Goal: Task Accomplishment & Management: Use online tool/utility

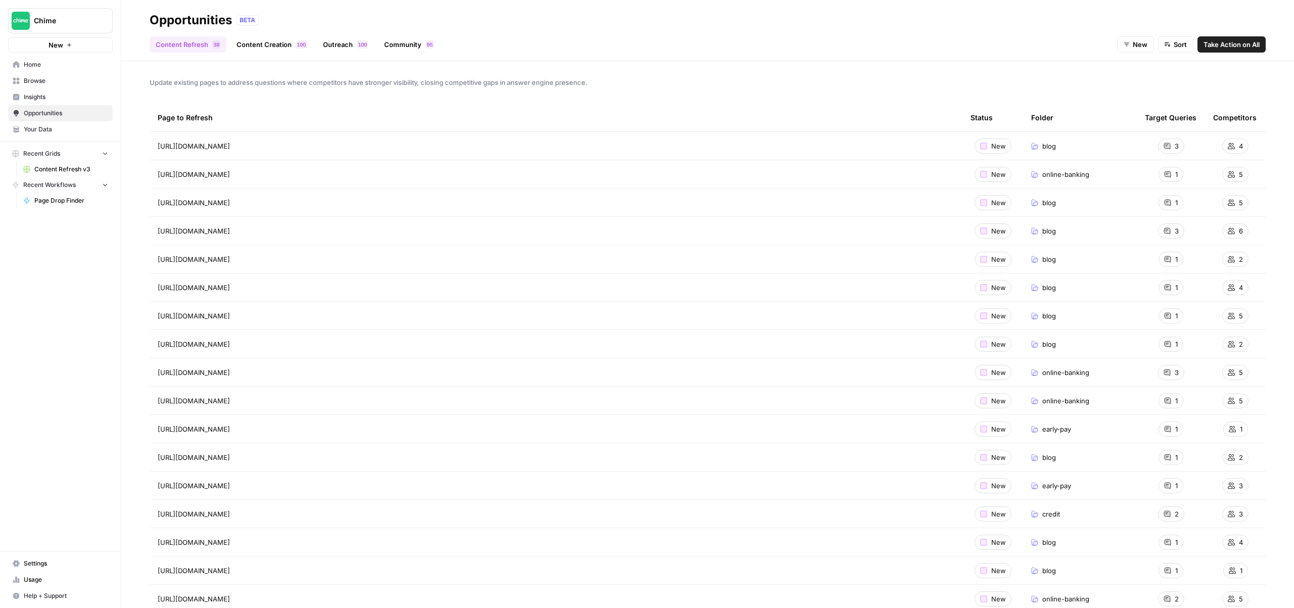
click at [29, 63] on span "Home" at bounding box center [66, 64] width 84 height 9
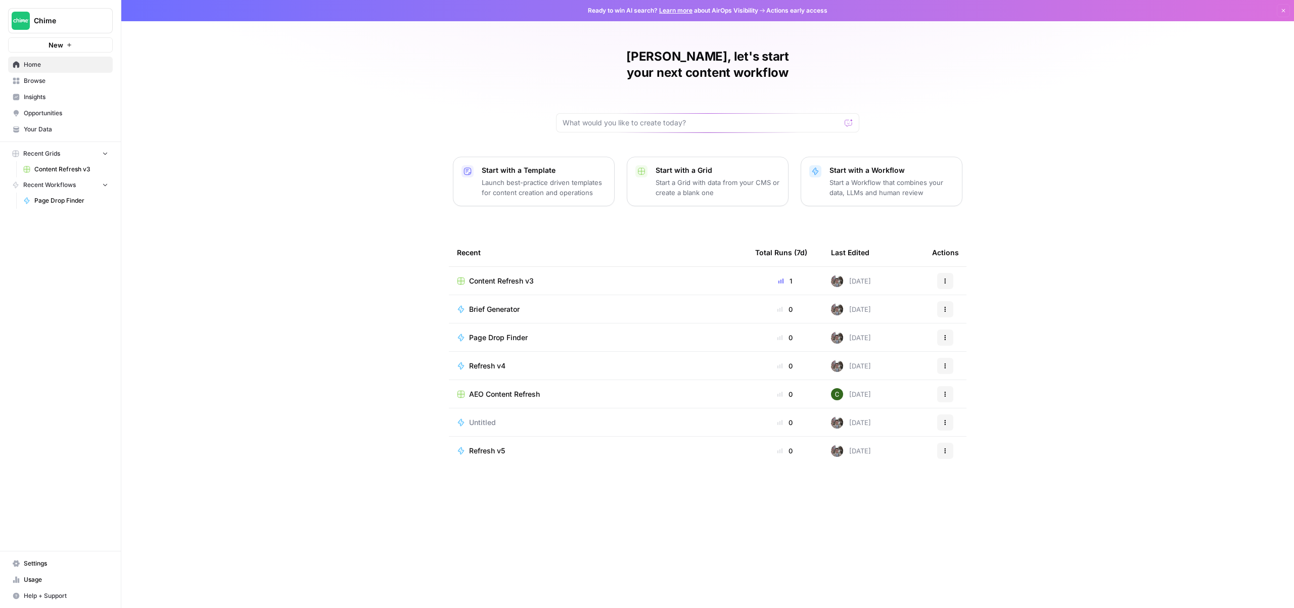
click at [75, 41] on button "New" at bounding box center [60, 44] width 105 height 15
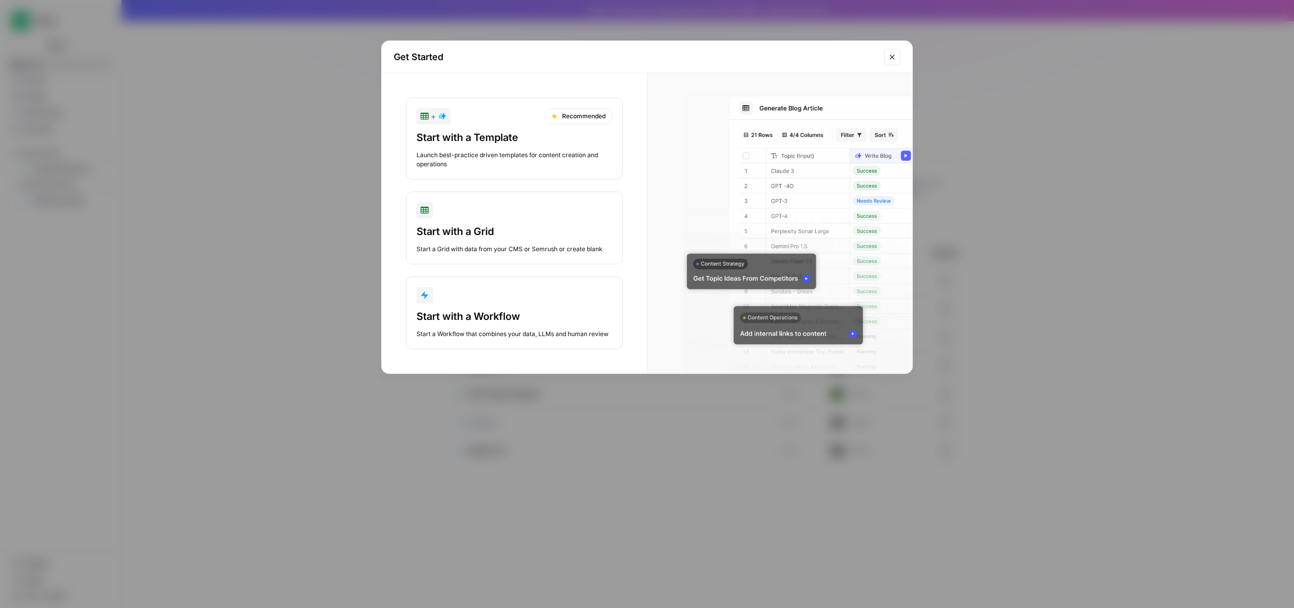
click at [536, 157] on div "Launch best-practice driven templates for content creation and operations" at bounding box center [515, 160] width 196 height 18
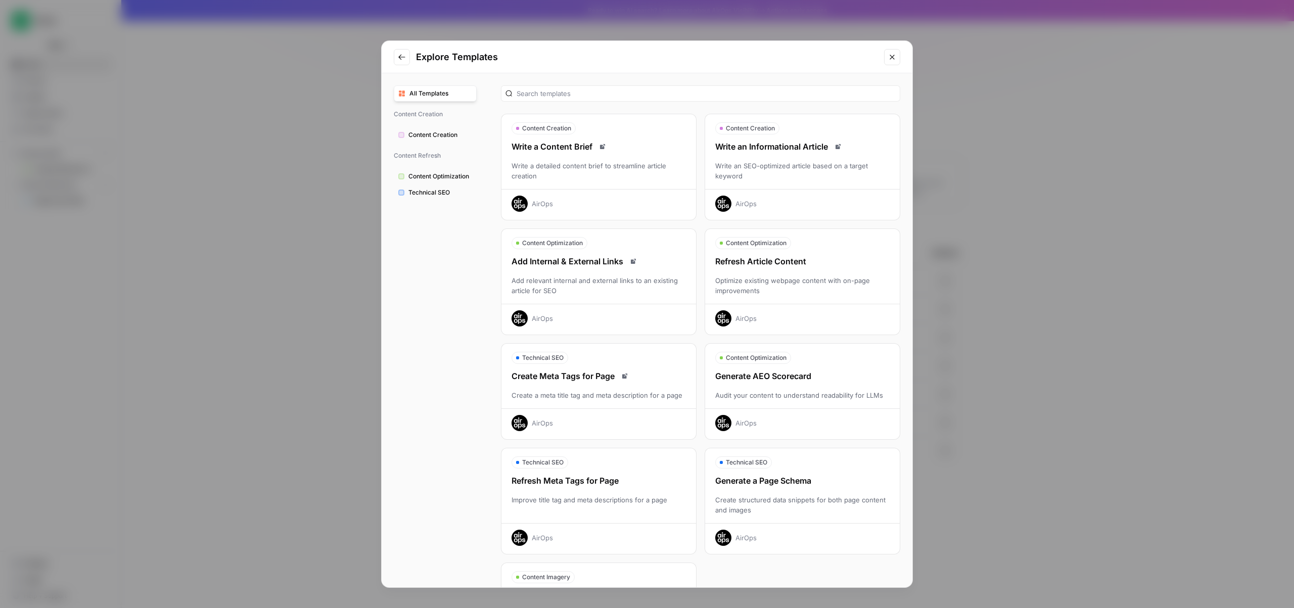
click at [444, 194] on span "Technical SEO" at bounding box center [440, 192] width 64 height 9
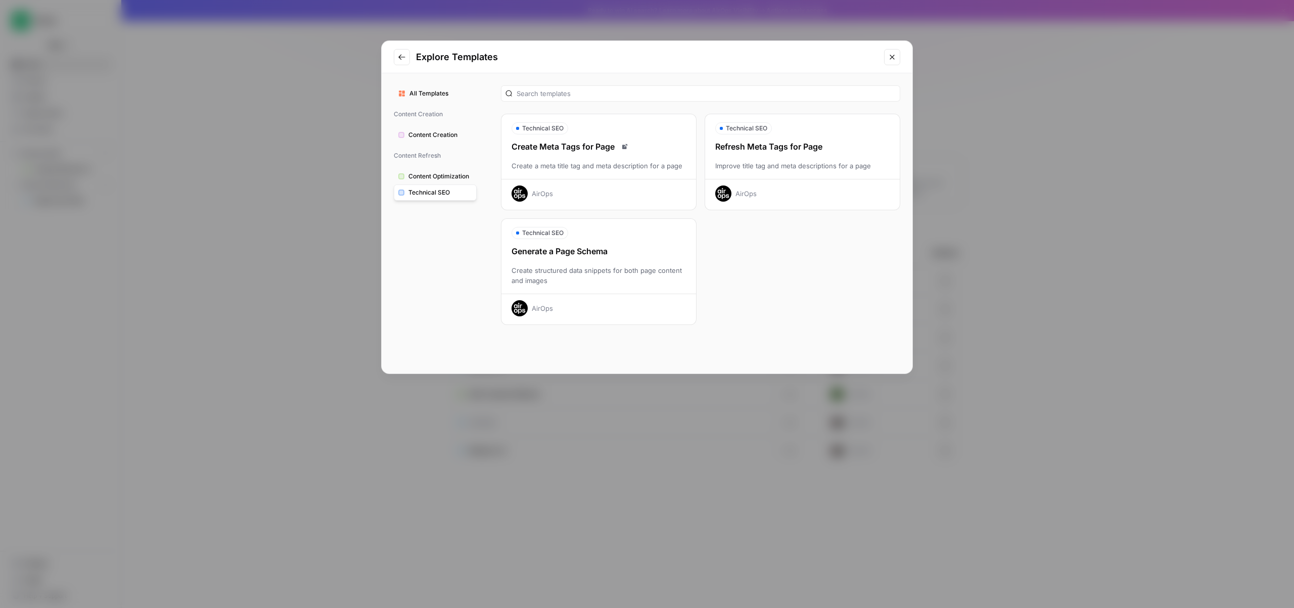
click at [439, 134] on span "Content Creation" at bounding box center [440, 134] width 64 height 9
click at [423, 96] on span "All Templates" at bounding box center [440, 93] width 63 height 9
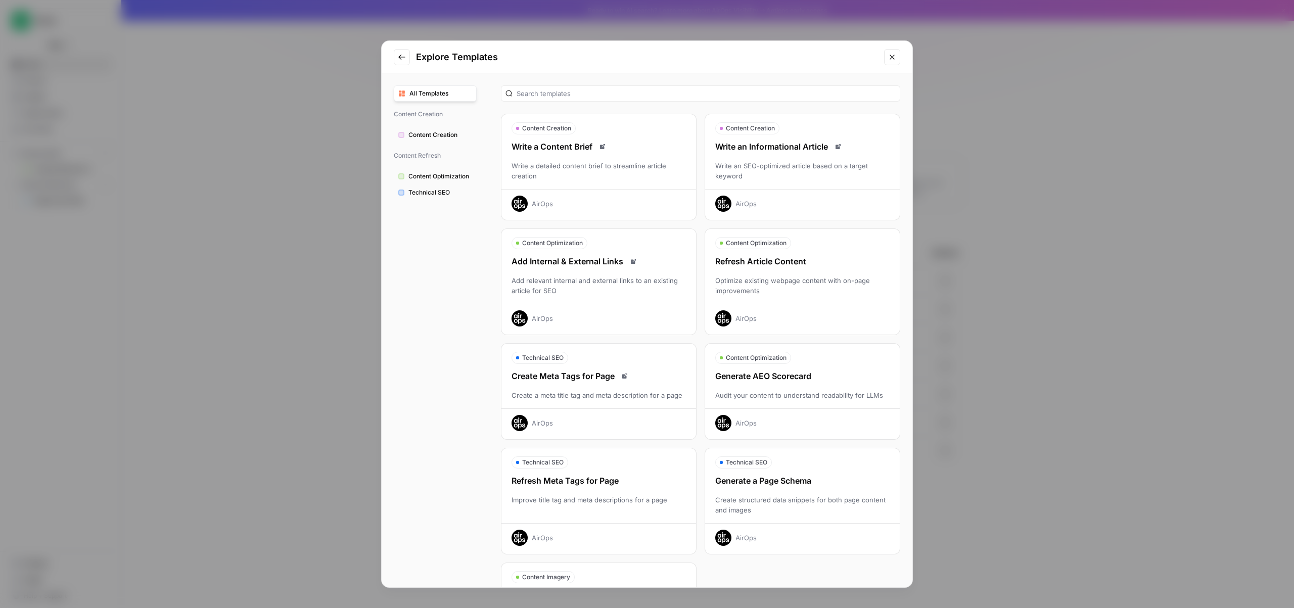
scroll to position [84, 0]
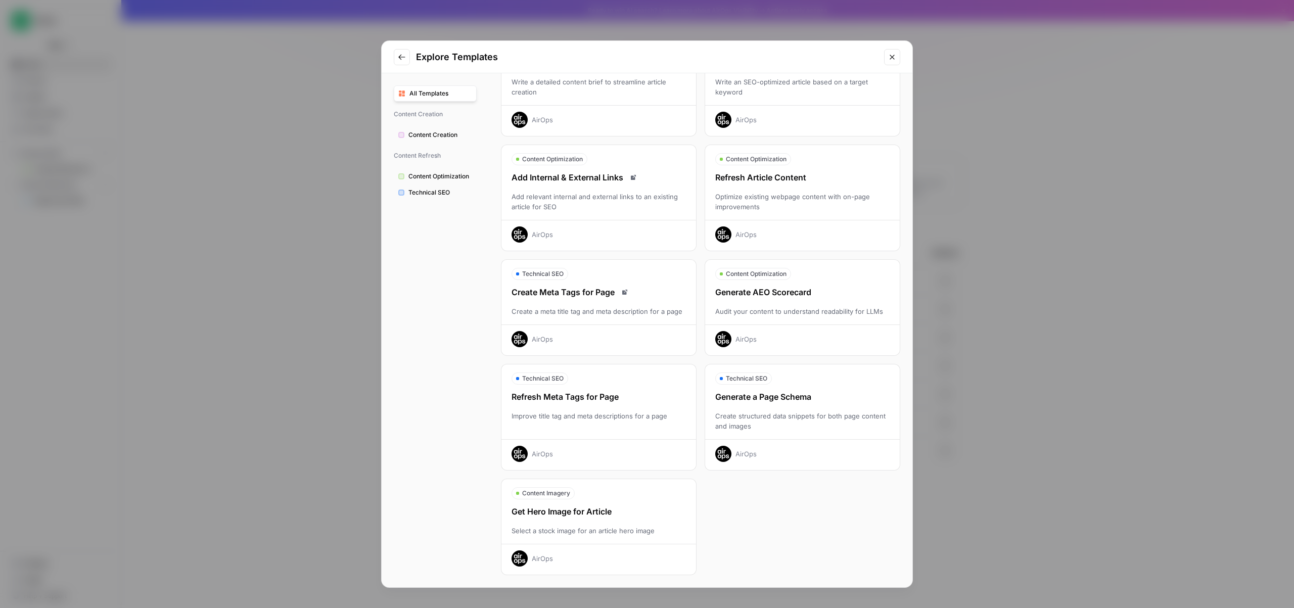
click at [402, 55] on icon "Go to previous step" at bounding box center [402, 57] width 8 height 8
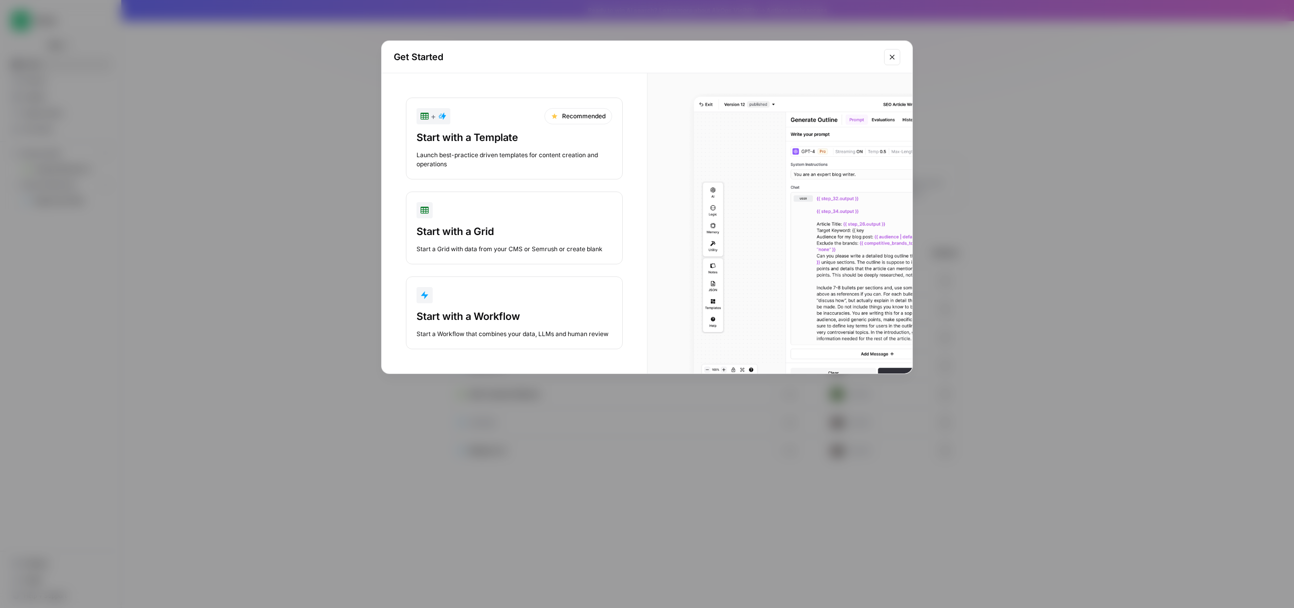
click at [516, 291] on div "button" at bounding box center [515, 295] width 196 height 16
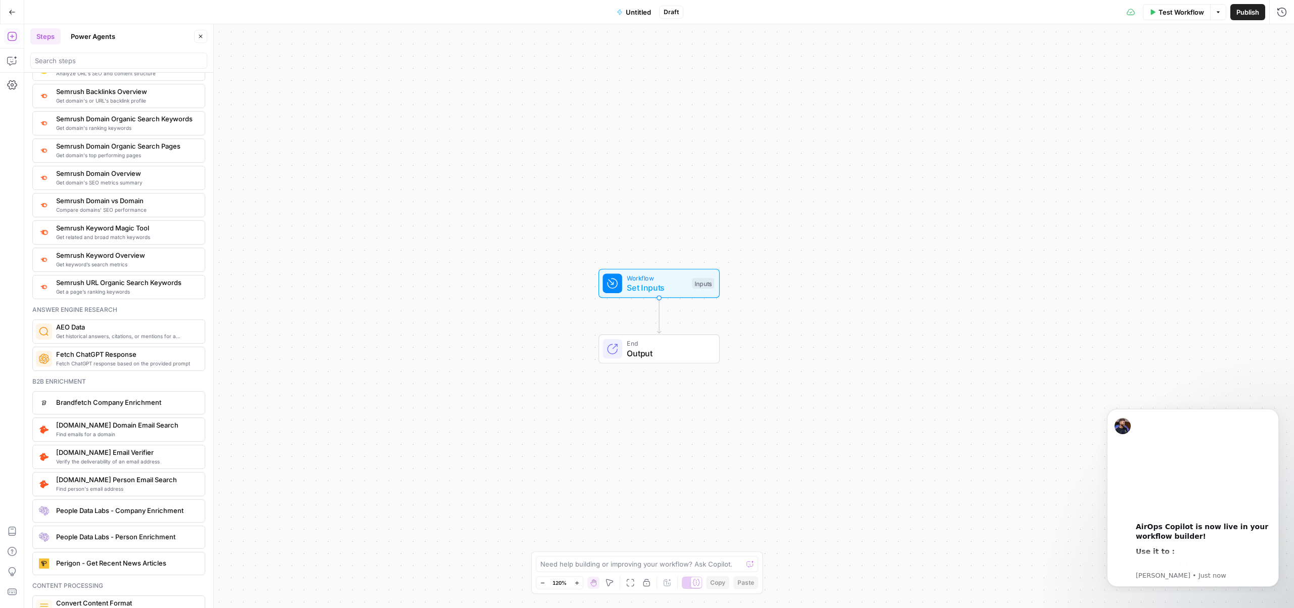
scroll to position [1168, 0]
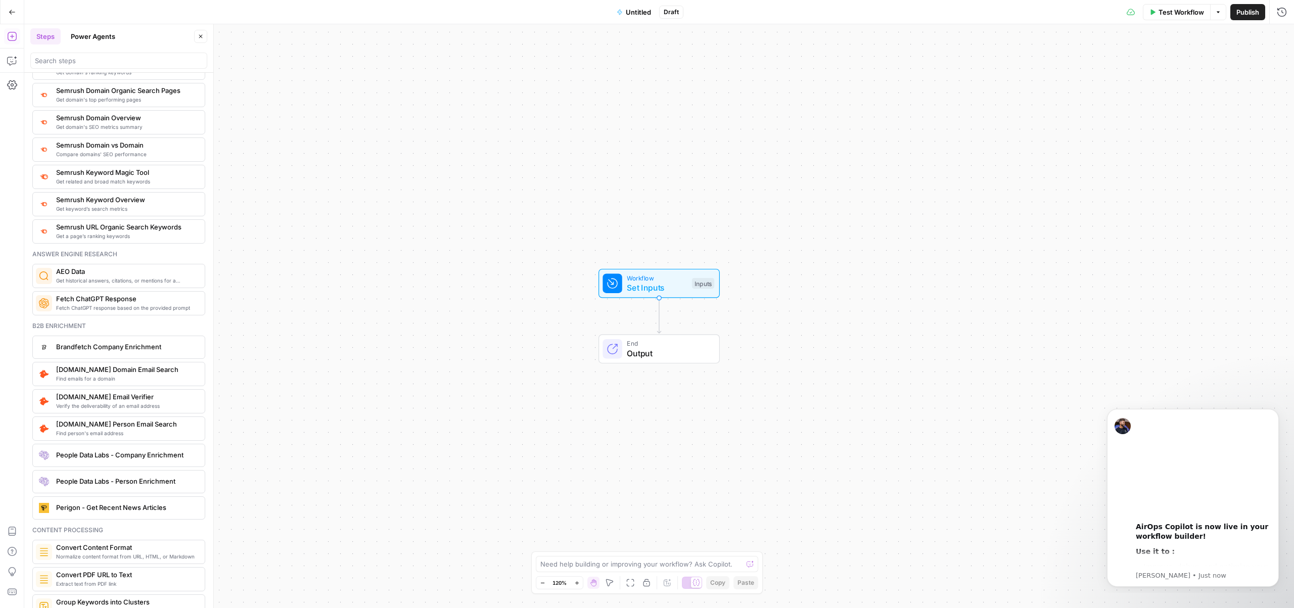
click at [124, 282] on span "Get historical answers, citations, or mentions for a question" at bounding box center [126, 281] width 141 height 8
click at [1206, 470] on icon "Play" at bounding box center [1203, 466] width 15 height 15
click at [1278, 412] on icon "Dismiss notification" at bounding box center [1276, 412] width 6 height 6
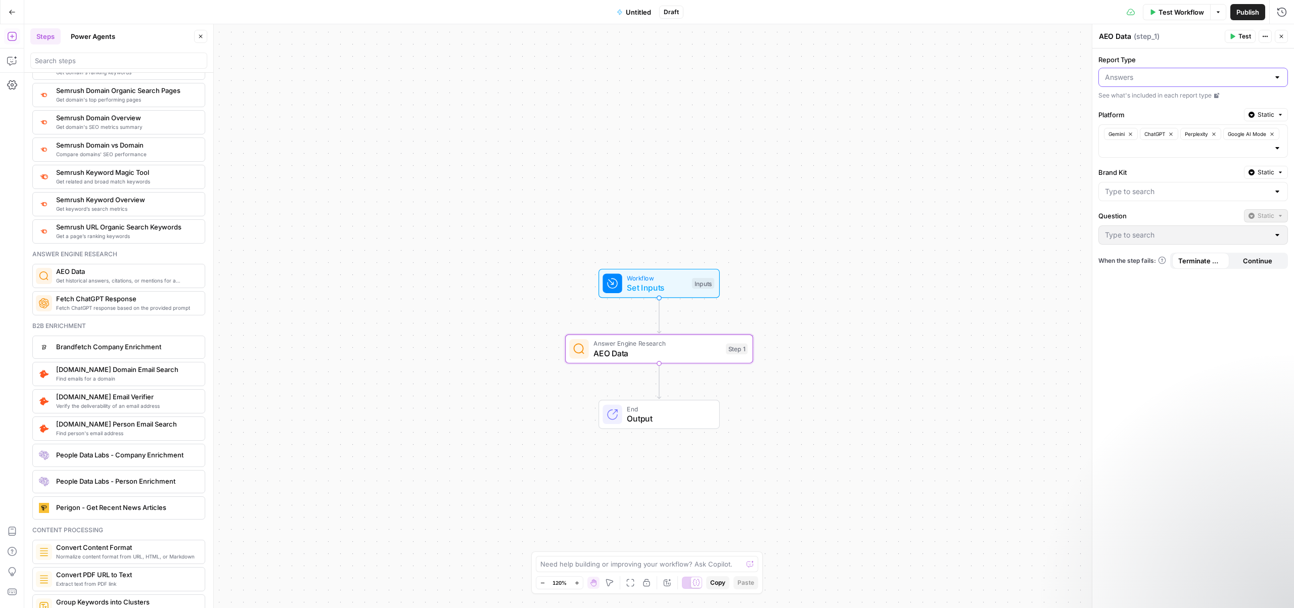
click at [1219, 73] on input "Report Type" at bounding box center [1187, 77] width 164 height 10
click at [1156, 117] on span "Citations" at bounding box center [1191, 117] width 168 height 10
type input "Citations"
click at [1214, 132] on icon "button" at bounding box center [1214, 134] width 6 height 6
click at [1254, 173] on input "Brand Kit" at bounding box center [1187, 177] width 164 height 10
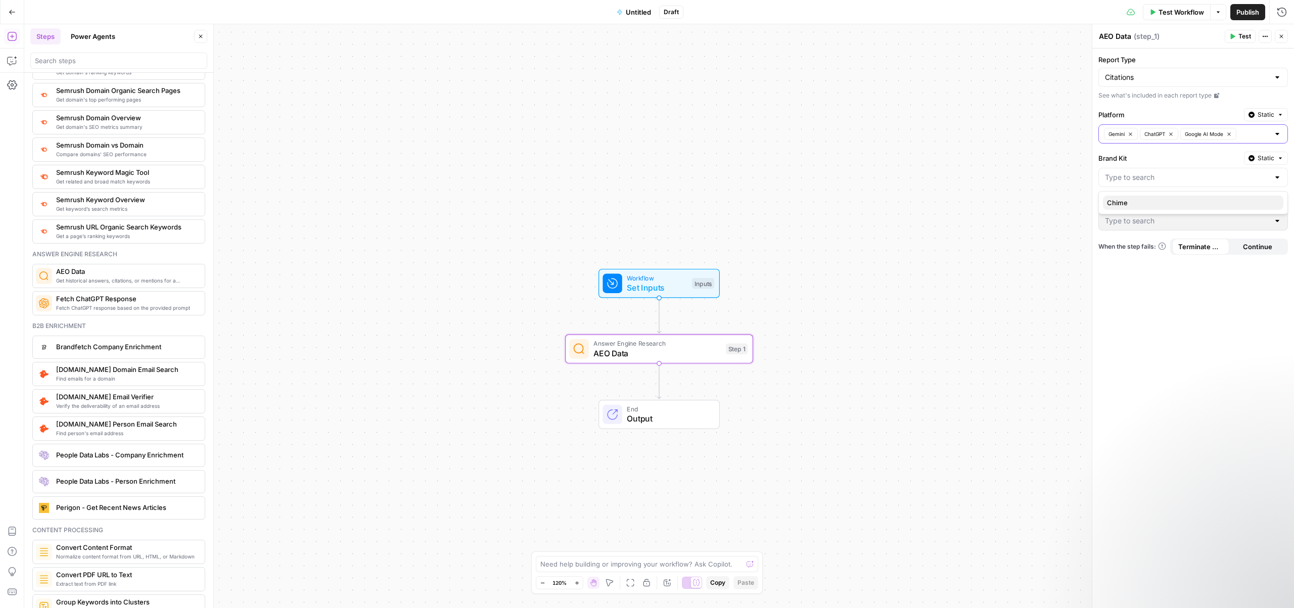
click at [1195, 201] on span "Chime" at bounding box center [1191, 203] width 168 height 10
type input "Chime"
click at [1186, 220] on input "Question" at bounding box center [1187, 221] width 164 height 10
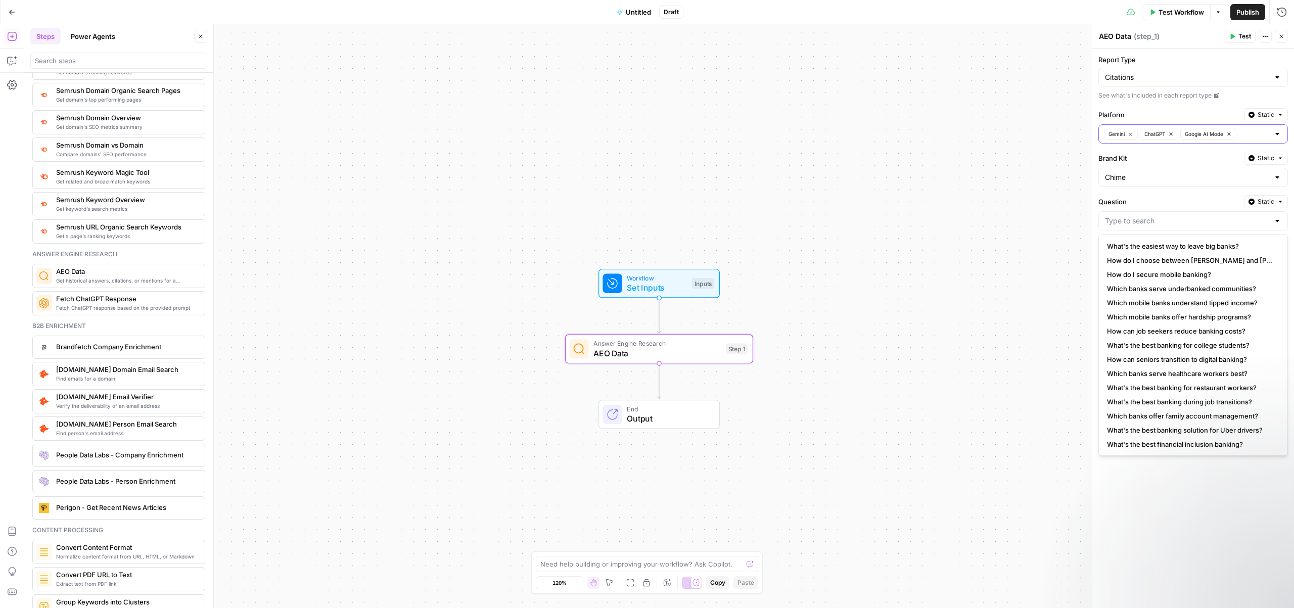
click at [1179, 199] on label "Question" at bounding box center [1170, 202] width 142 height 10
click at [1179, 216] on input "Question" at bounding box center [1187, 221] width 164 height 10
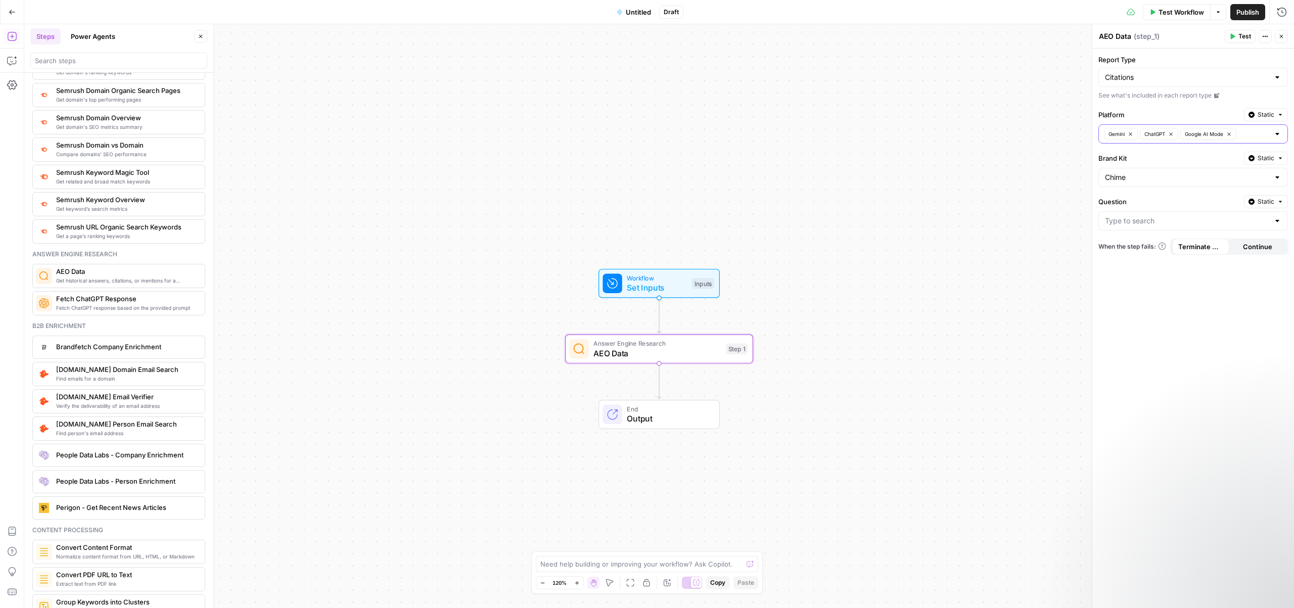
click at [1052, 264] on div "Workflow Set Inputs Inputs Answer Engine Research AEO Data Step 1 End Output" at bounding box center [659, 316] width 1270 height 584
click at [1177, 12] on span "Test Workflow" at bounding box center [1181, 12] width 45 height 10
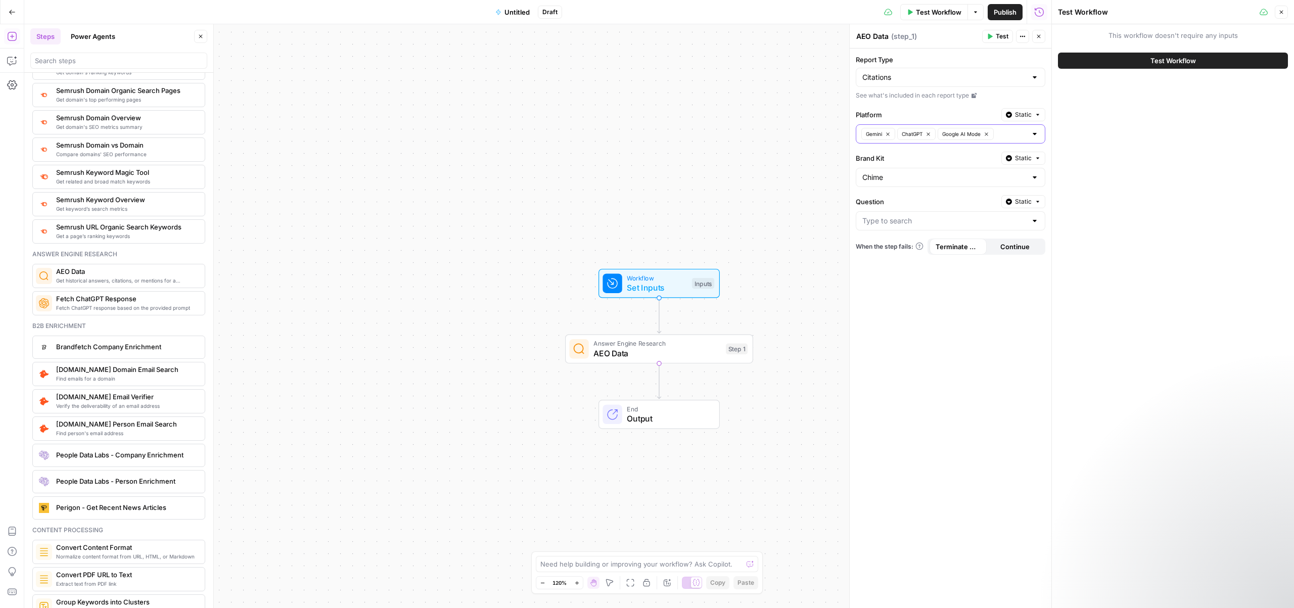
click at [1176, 58] on span "Test Workflow" at bounding box center [1173, 61] width 45 height 10
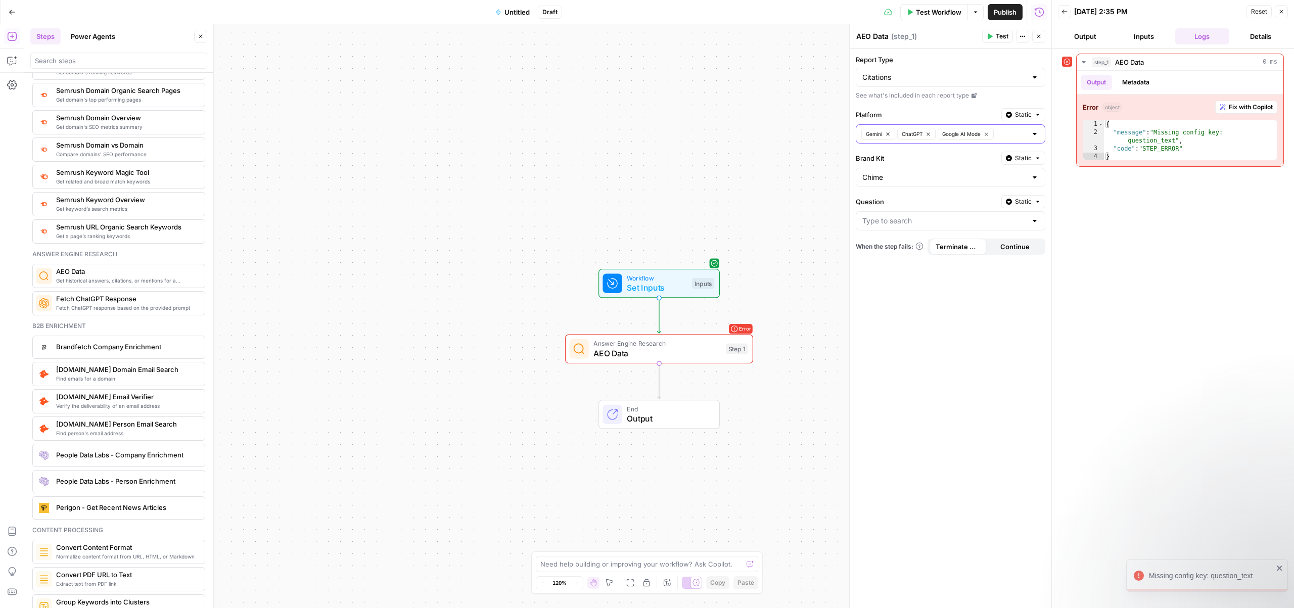
click at [1282, 11] on icon "button" at bounding box center [1281, 12] width 6 height 6
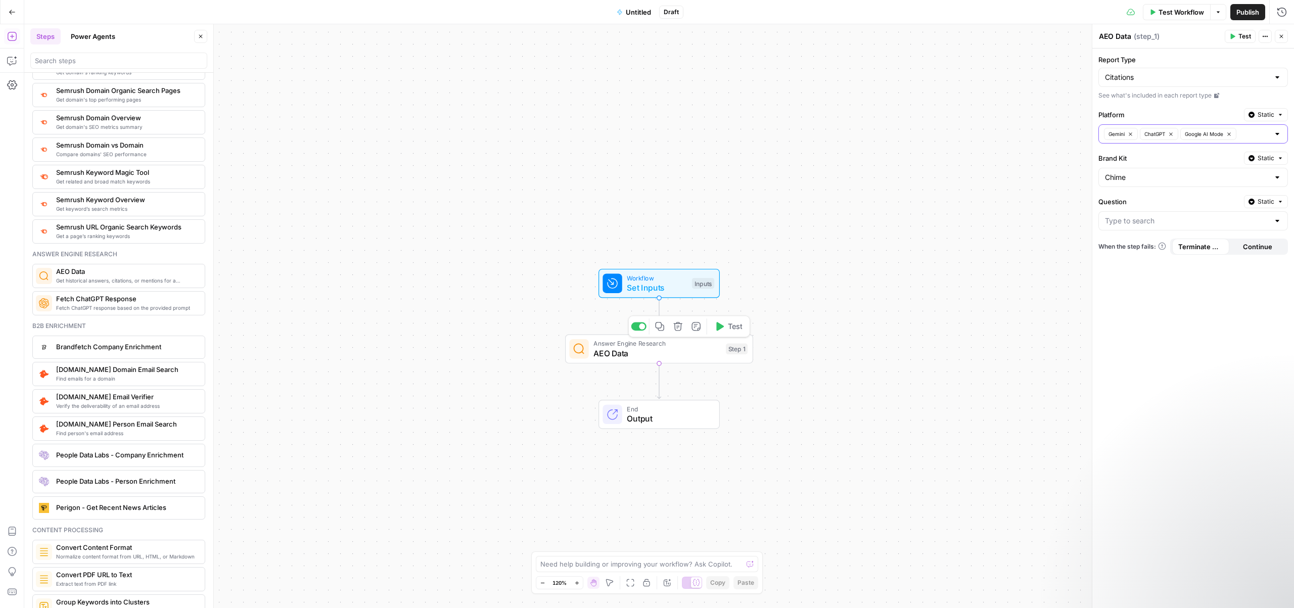
click at [728, 330] on span "Test" at bounding box center [735, 326] width 15 height 11
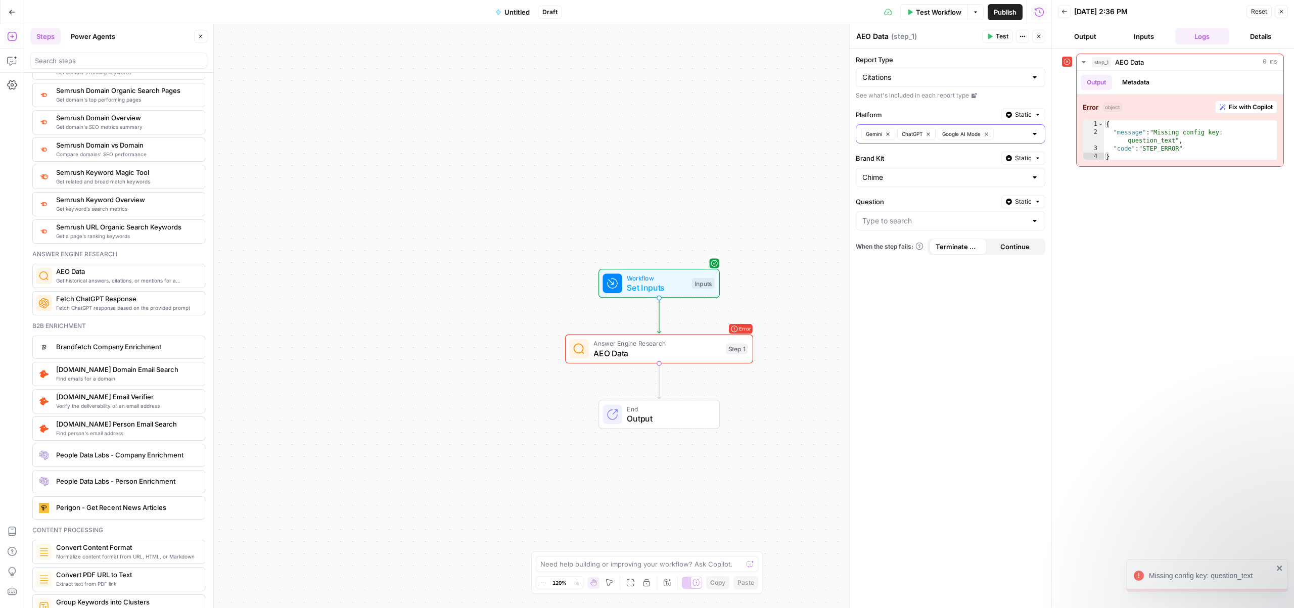
click at [1277, 13] on button "Close" at bounding box center [1281, 11] width 13 height 13
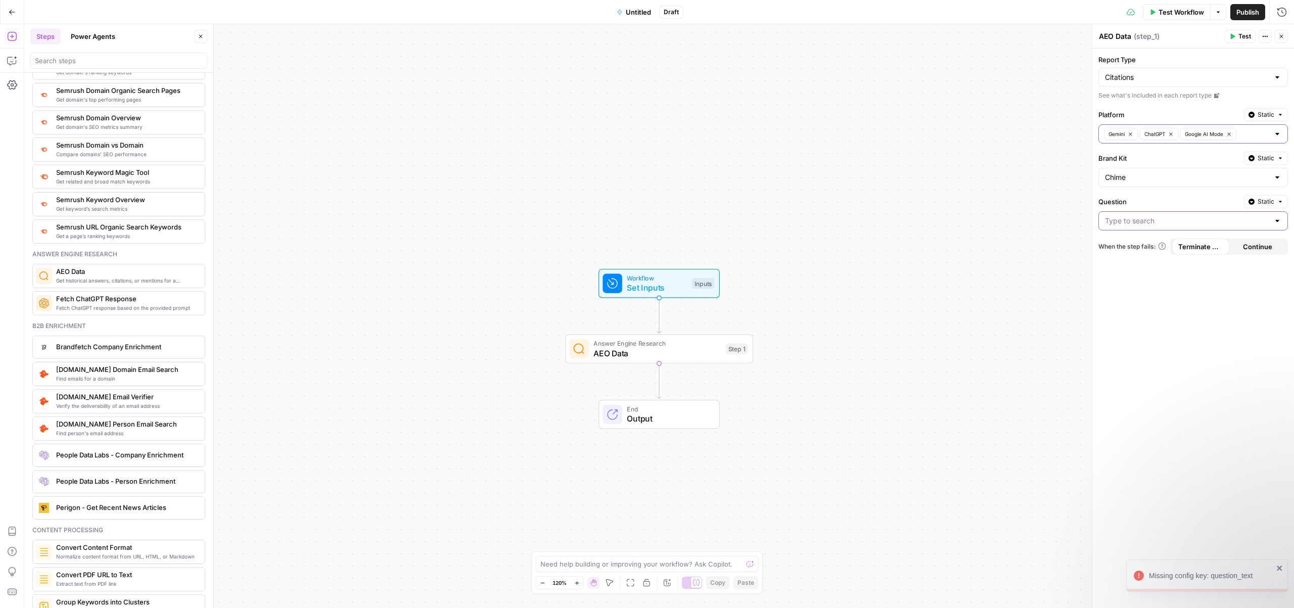
click at [1145, 217] on input "Question" at bounding box center [1187, 221] width 164 height 10
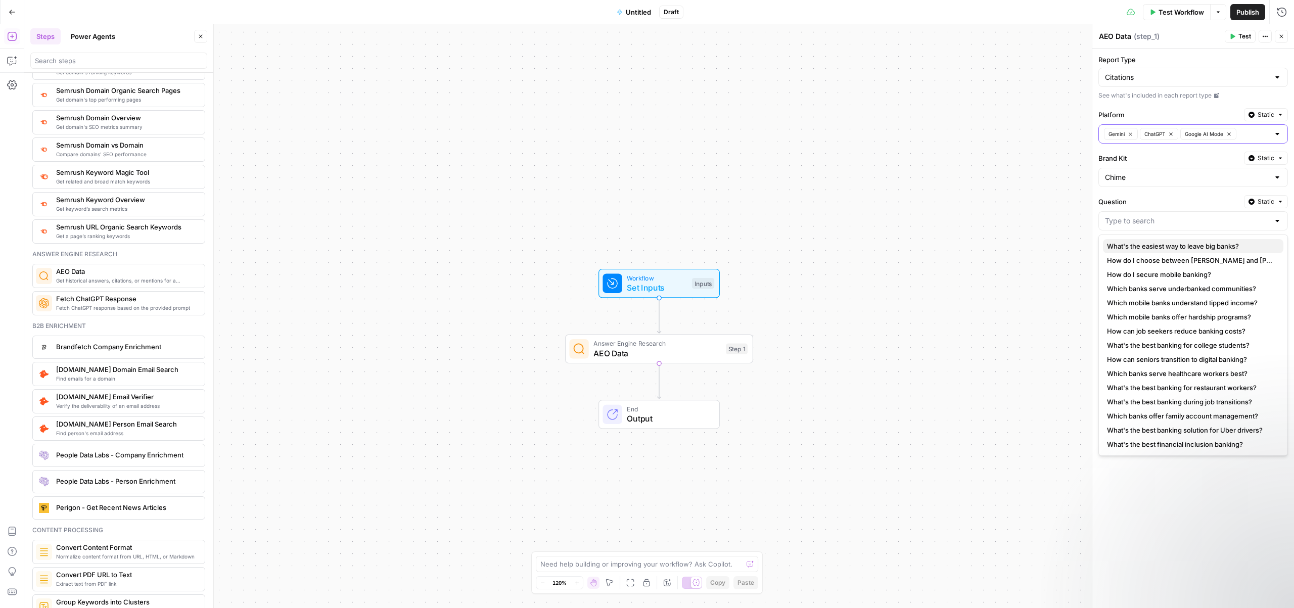
click at [1153, 249] on span "What's the easiest way to leave big banks?" at bounding box center [1191, 246] width 168 height 10
type input "What's the easiest way to leave big banks?"
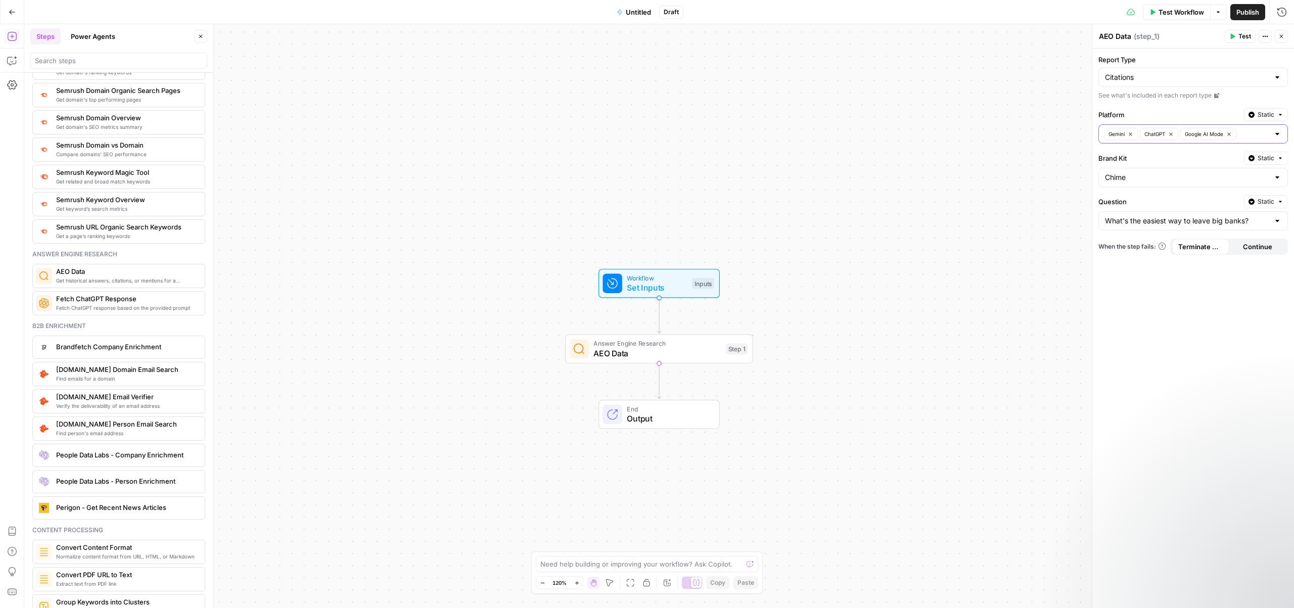
click at [1277, 218] on div at bounding box center [1277, 221] width 8 height 10
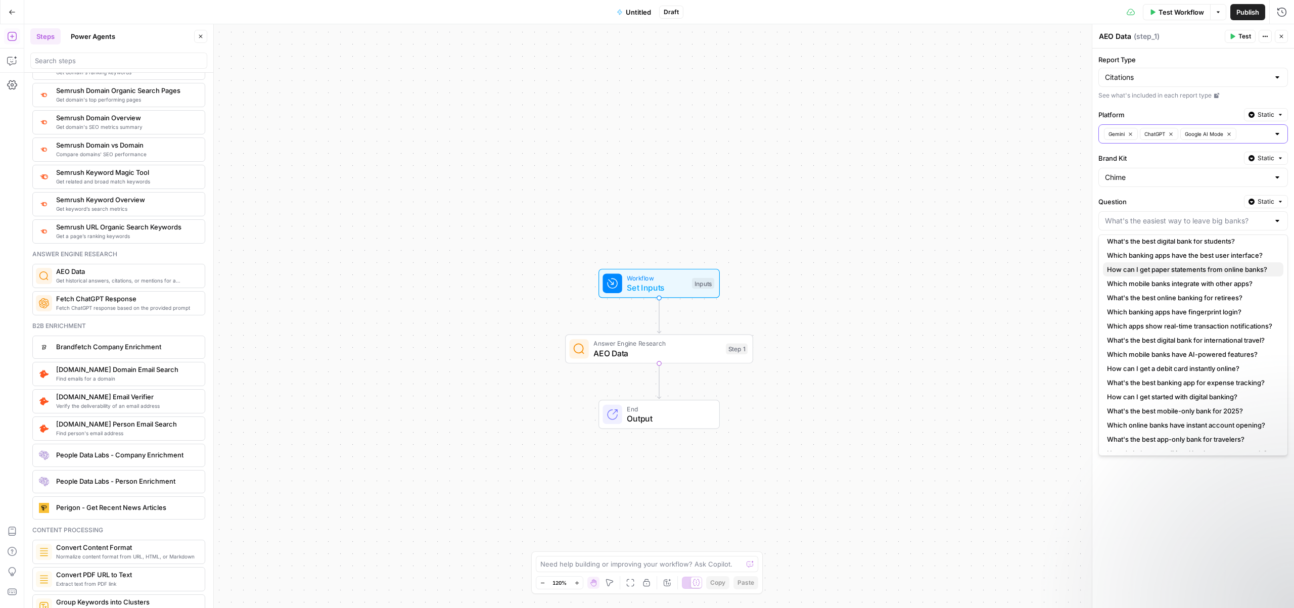
scroll to position [1091, 0]
click at [1147, 372] on span "How can I get a debit card instantly online?" at bounding box center [1191, 372] width 168 height 10
type input "How can I get a debit card instantly online?"
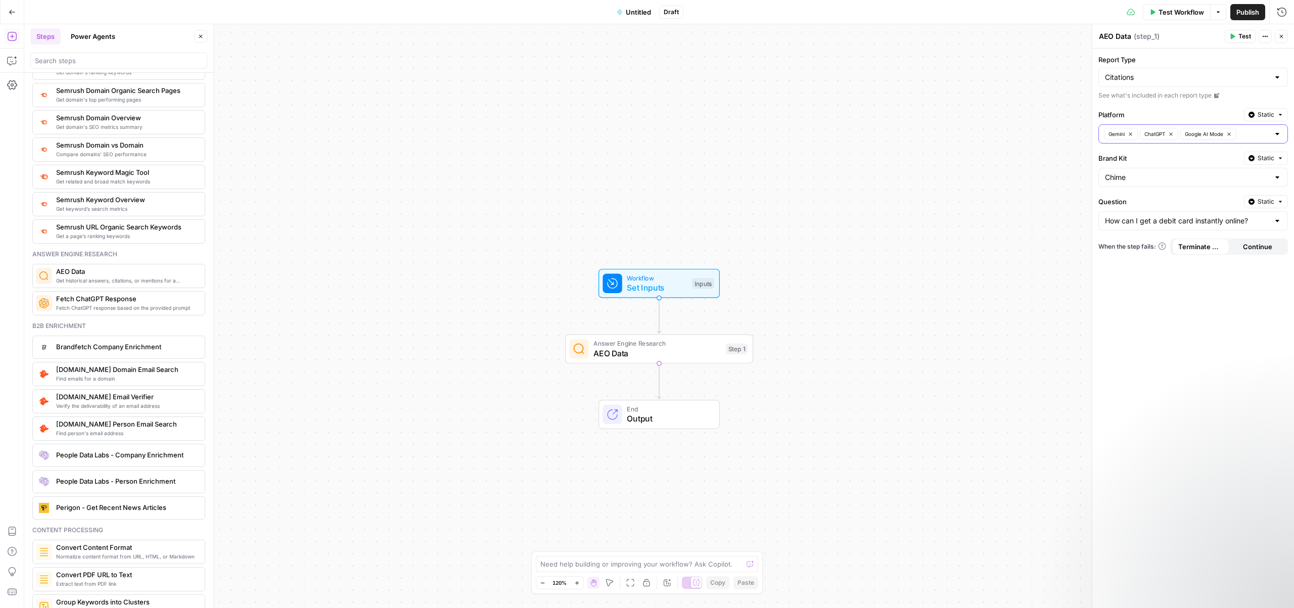
click at [1234, 40] on button "Test" at bounding box center [1240, 36] width 31 height 13
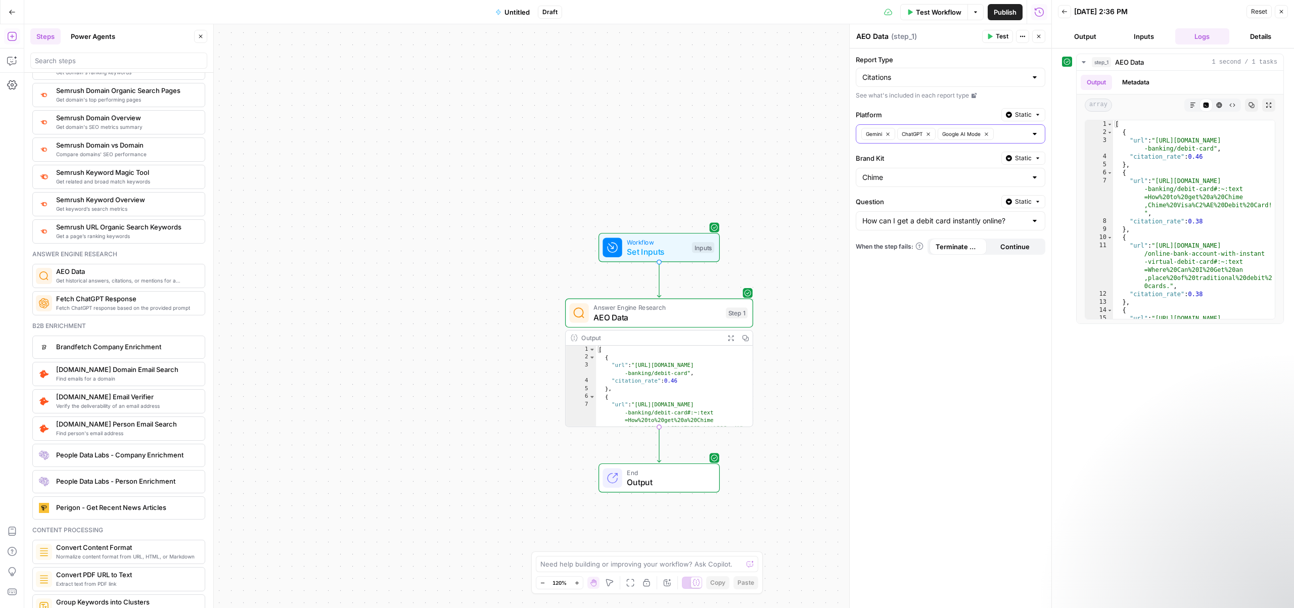
click at [1089, 38] on button "Output" at bounding box center [1085, 36] width 55 height 16
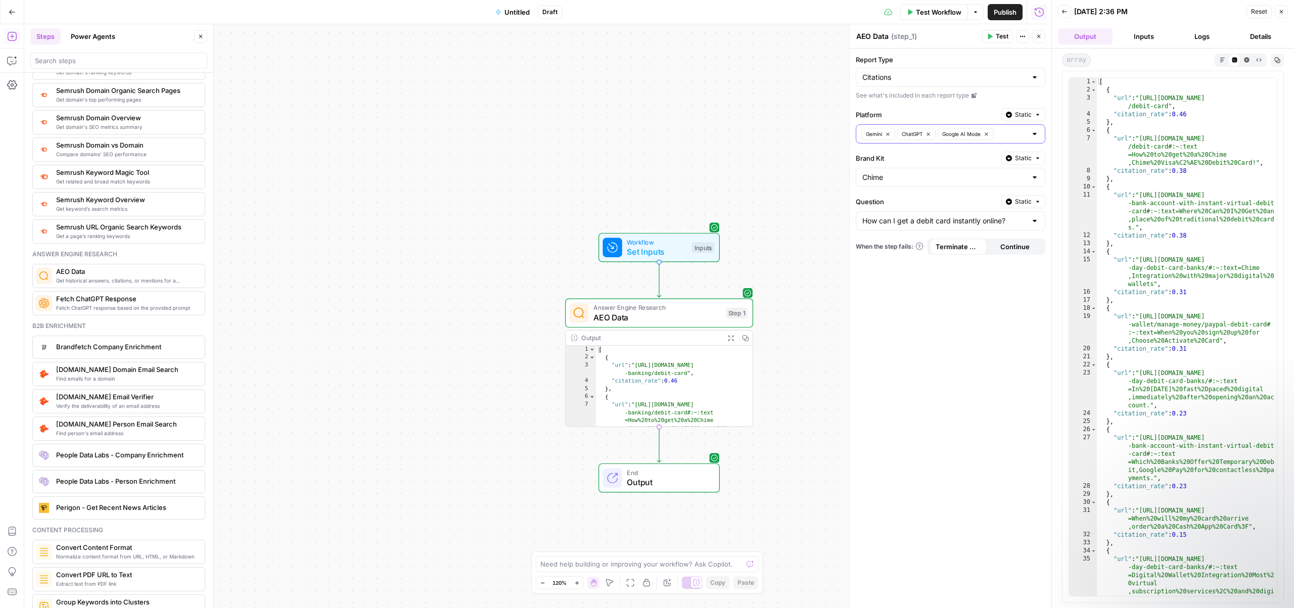
click at [1225, 58] on button "Markdown" at bounding box center [1222, 60] width 12 height 12
click at [1268, 30] on button "Details" at bounding box center [1260, 36] width 55 height 16
click at [1278, 11] on icon "button" at bounding box center [1281, 12] width 6 height 6
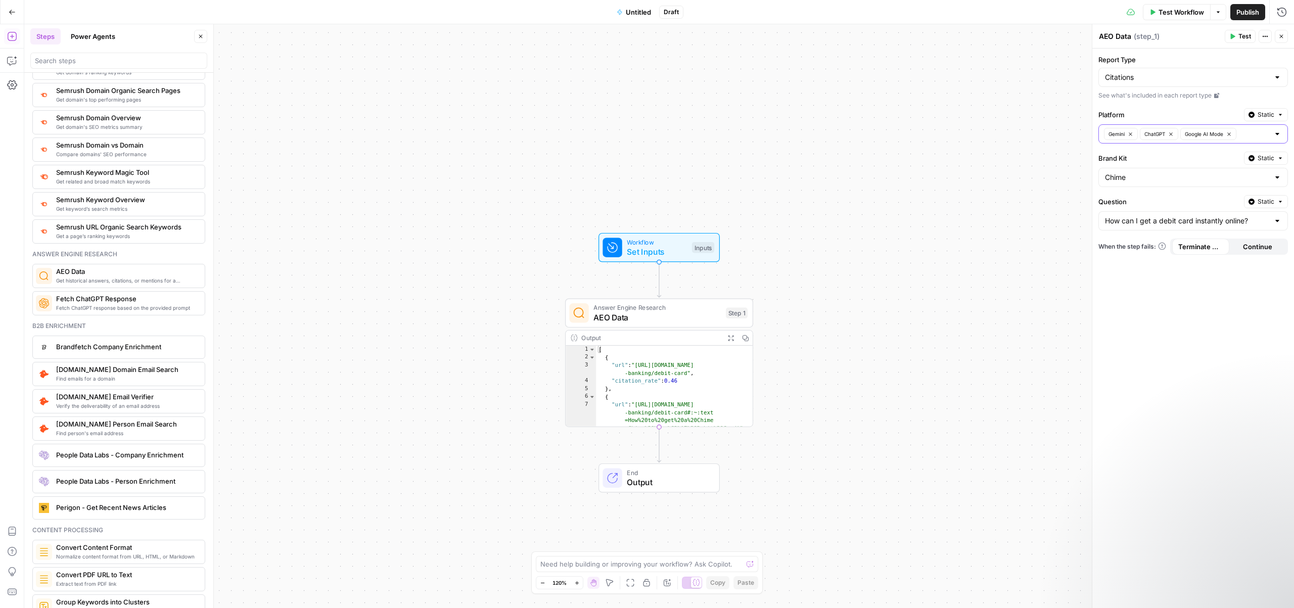
click at [690, 325] on div "Answer Engine Research AEO Data Step 1 Copy step Delete step Add Note Test" at bounding box center [659, 313] width 188 height 29
click at [680, 294] on icon "button" at bounding box center [677, 290] width 9 height 9
click at [637, 128] on span "Delete Step" at bounding box center [619, 129] width 39 height 10
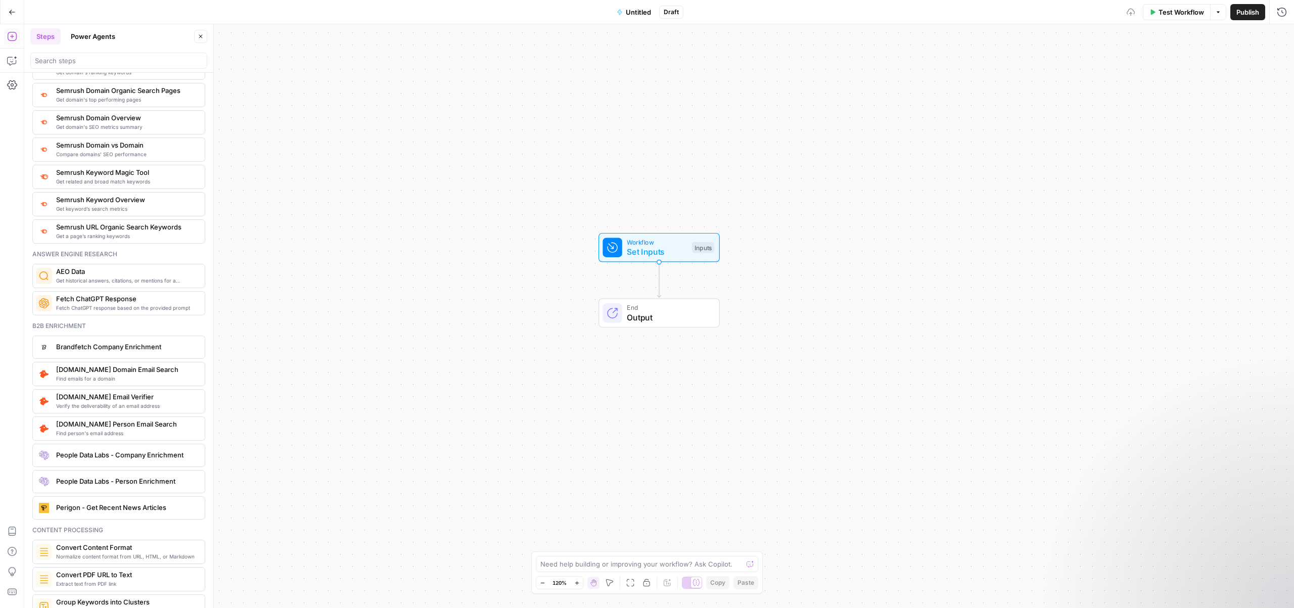
click at [858, 309] on div "Workflow Set Inputs Inputs End Output" at bounding box center [659, 316] width 1270 height 584
